Goal: Check status: Check status

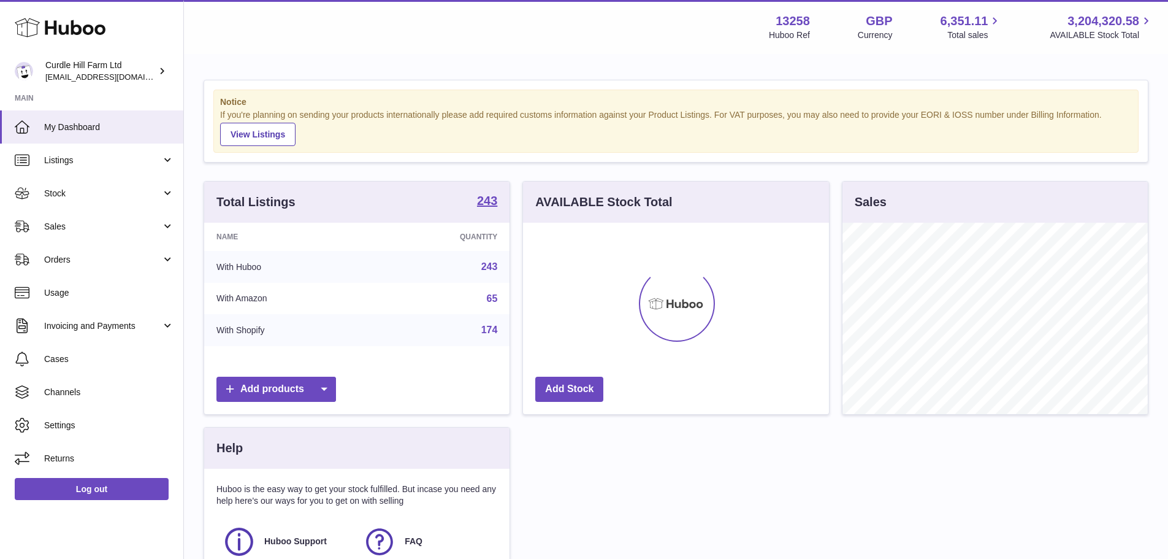
scroll to position [191, 306]
click at [108, 218] on link "Sales" at bounding box center [91, 226] width 183 height 33
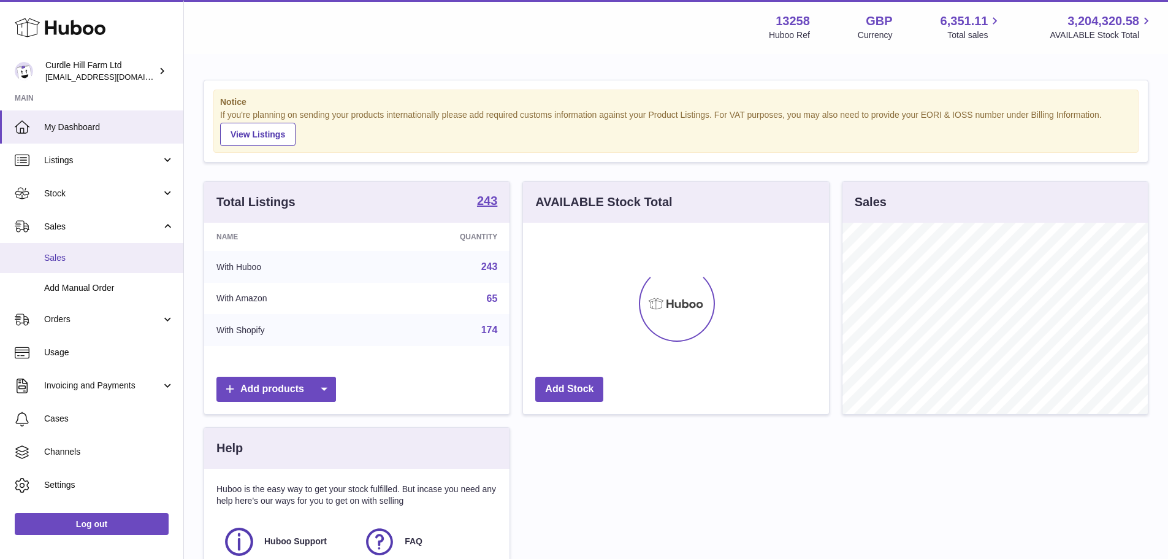
click at [107, 248] on link "Sales" at bounding box center [91, 258] width 183 height 30
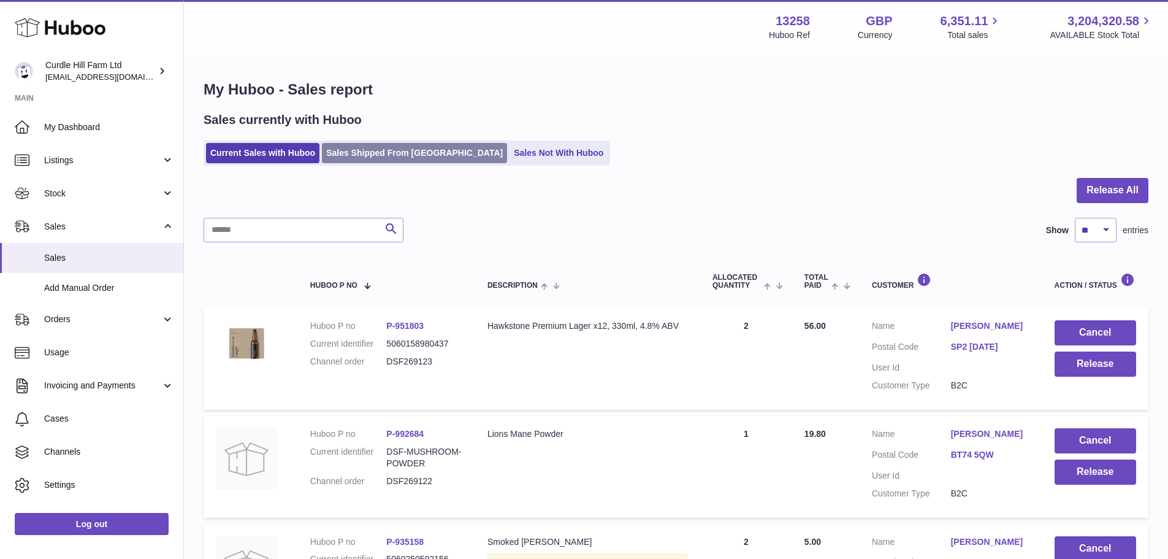
click at [363, 146] on link "Sales Shipped From Huboo" at bounding box center [414, 153] width 185 height 20
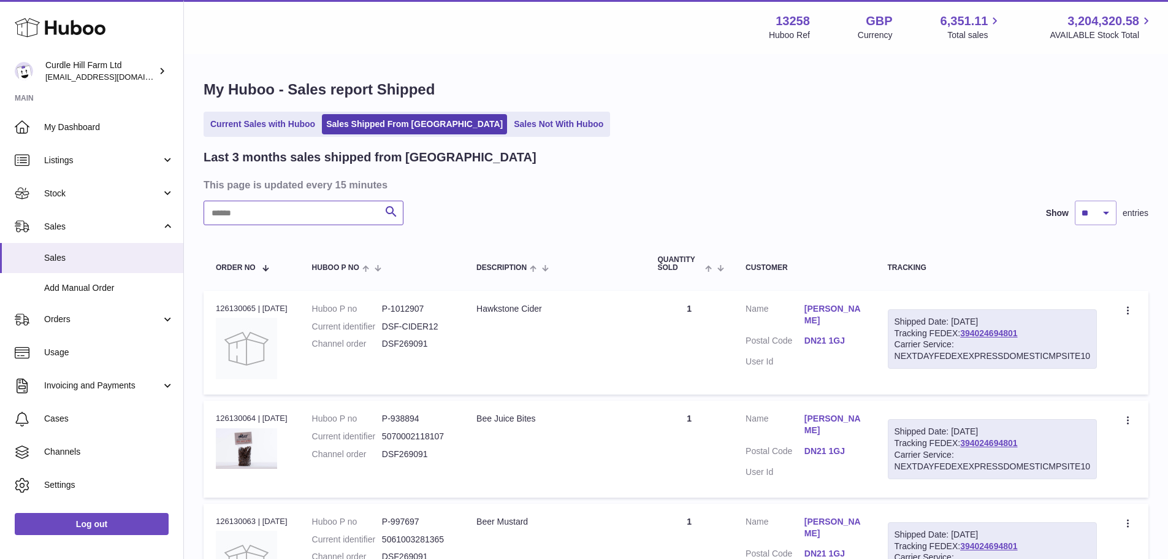
click at [305, 222] on input "text" at bounding box center [304, 212] width 200 height 25
paste input "*********"
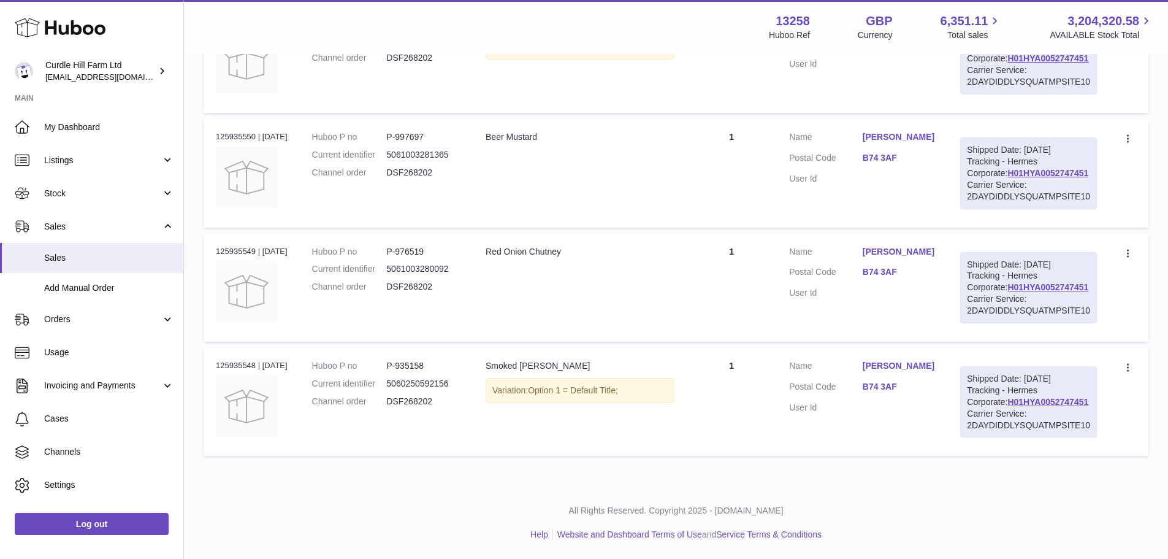
scroll to position [378, 0]
type input "*********"
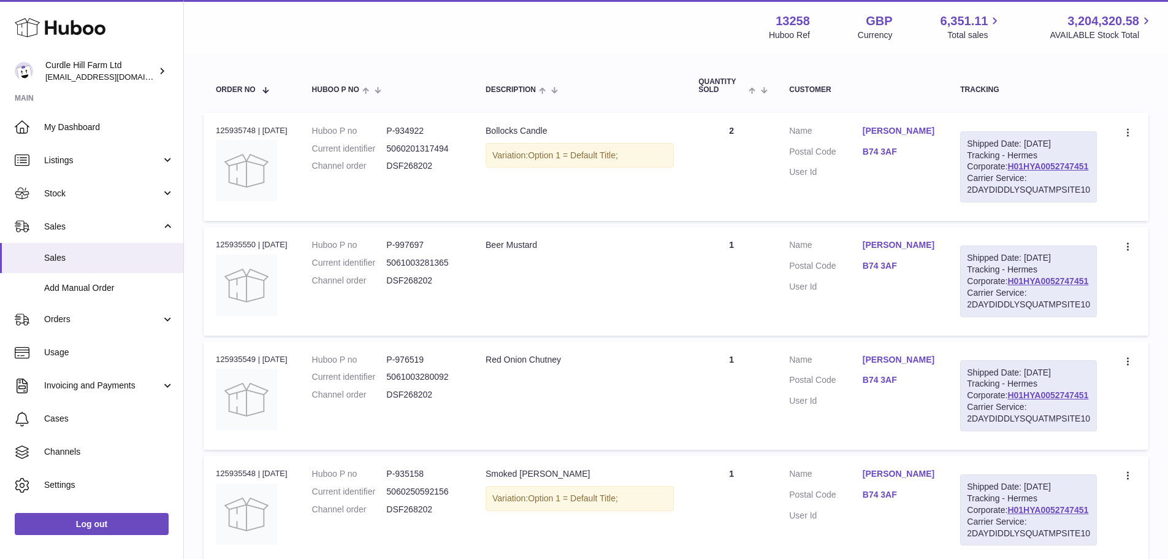
scroll to position [184, 0]
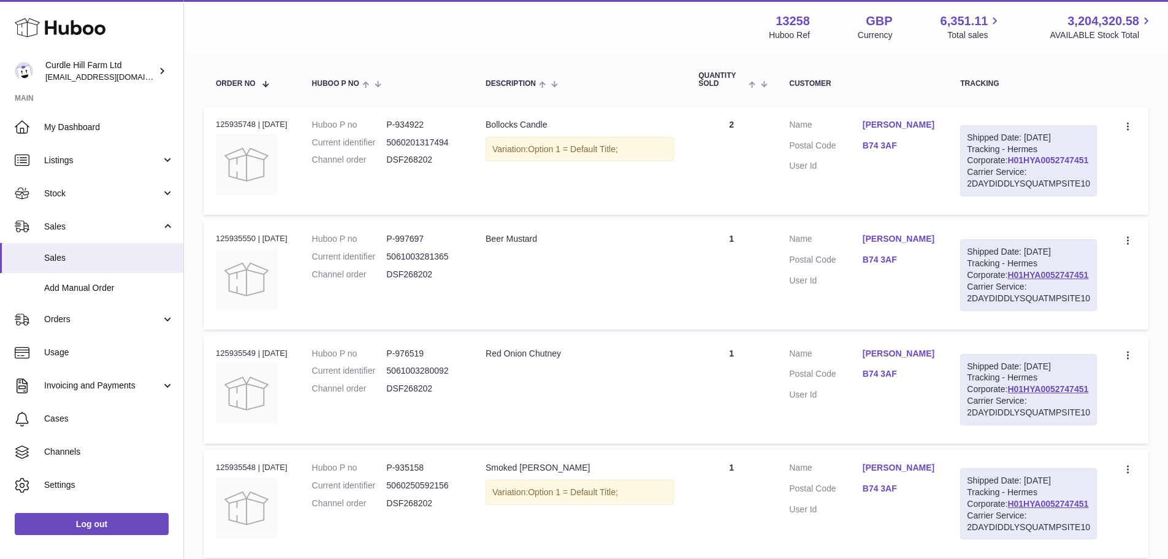
click at [1007, 165] on link "H01HYA0052747451" at bounding box center [1047, 160] width 81 height 10
click at [901, 265] on link "B74 3AF" at bounding box center [900, 260] width 74 height 12
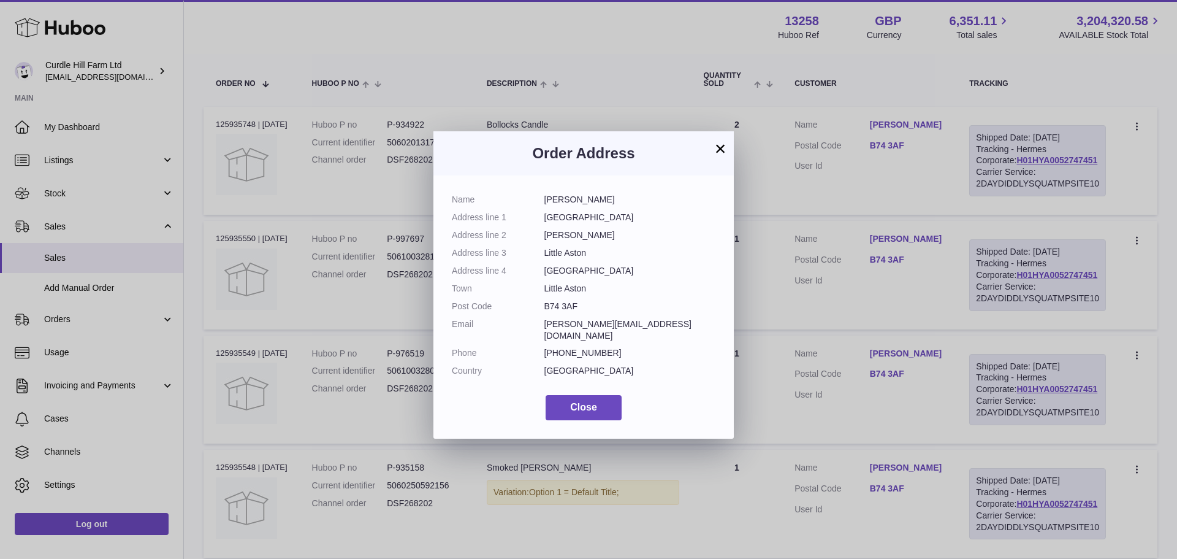
drag, startPoint x: 546, startPoint y: 309, endPoint x: 579, endPoint y: 307, distance: 33.2
click at [579, 307] on dd "B74 3AF" at bounding box center [630, 306] width 172 height 12
copy dd "B74 3AF"
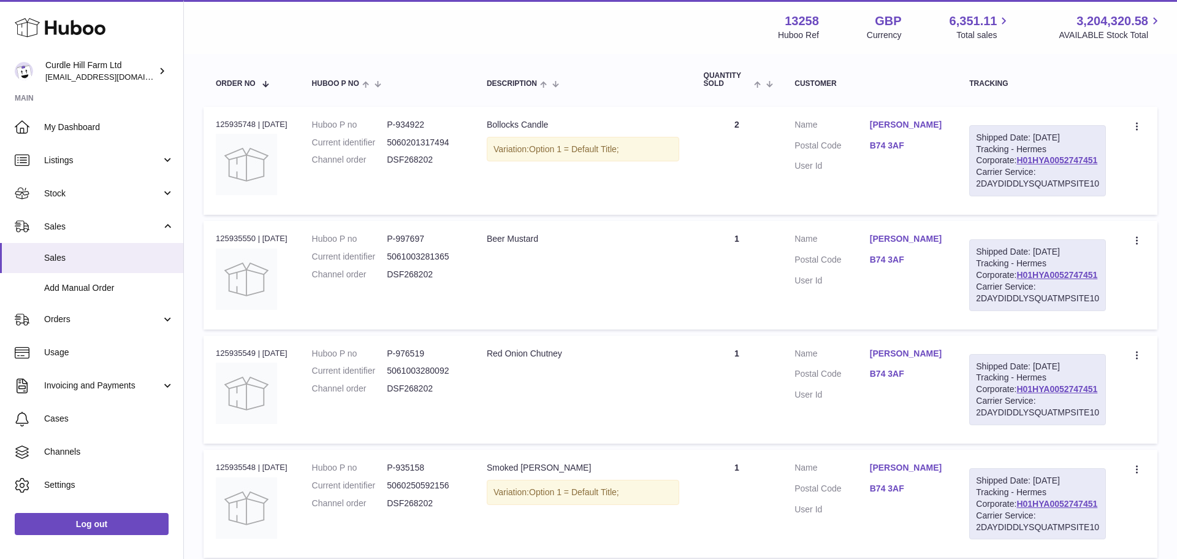
click at [361, 352] on div at bounding box center [588, 279] width 1177 height 559
click at [581, 302] on td "Description Beer Mustard" at bounding box center [579, 275] width 213 height 108
